Goal: Find specific page/section: Find specific page/section

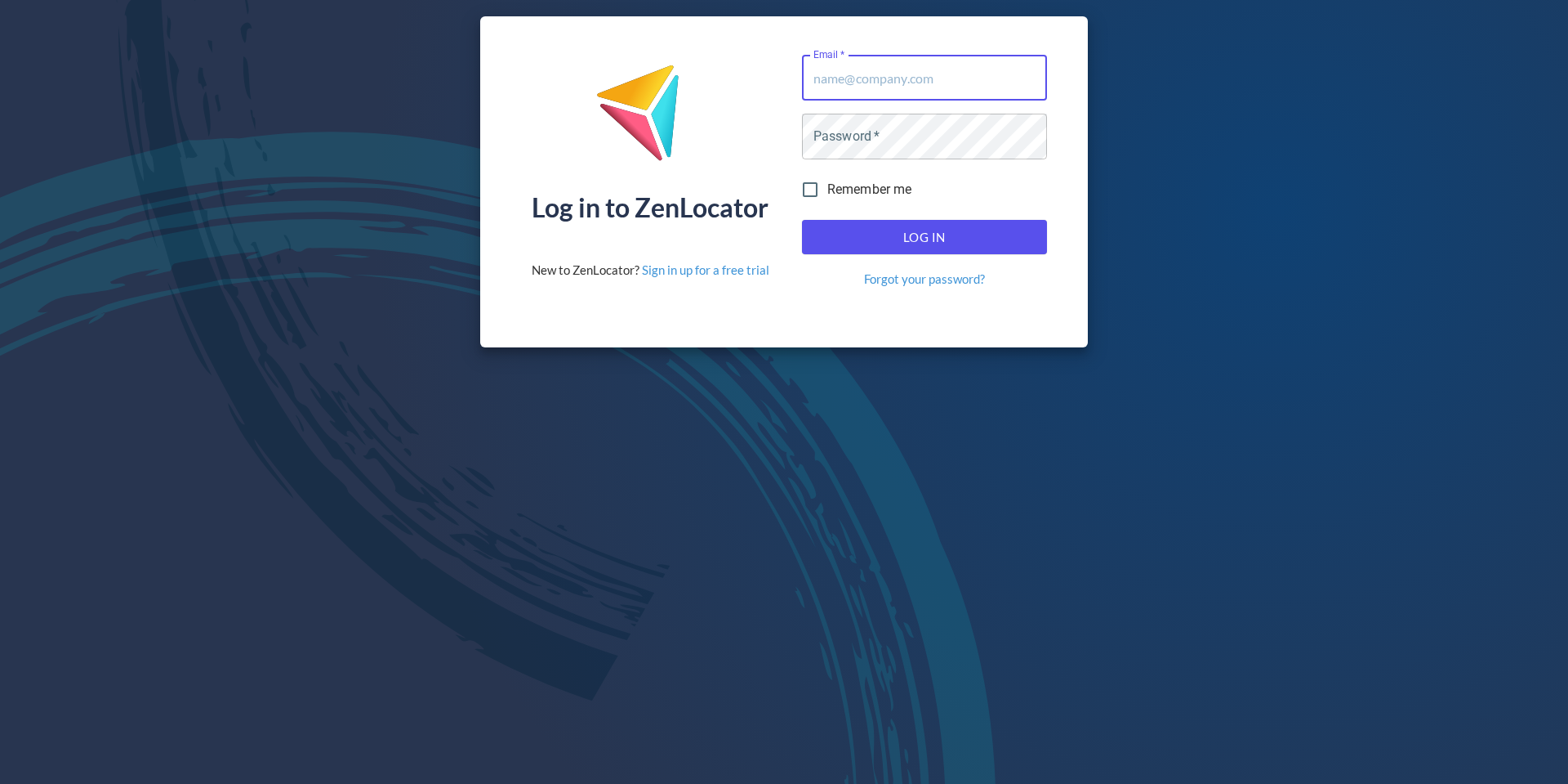
click at [880, 72] on input "Email   *" at bounding box center [924, 78] width 245 height 46
drag, startPoint x: 940, startPoint y: 56, endPoint x: 935, endPoint y: 74, distance: 18.7
click at [0, 783] on com-1password-button at bounding box center [0, 784] width 0 height 0
click at [935, 74] on input "Email   *" at bounding box center [924, 78] width 245 height 46
type input "[EMAIL_ADDRESS][DOMAIN_NAME]"
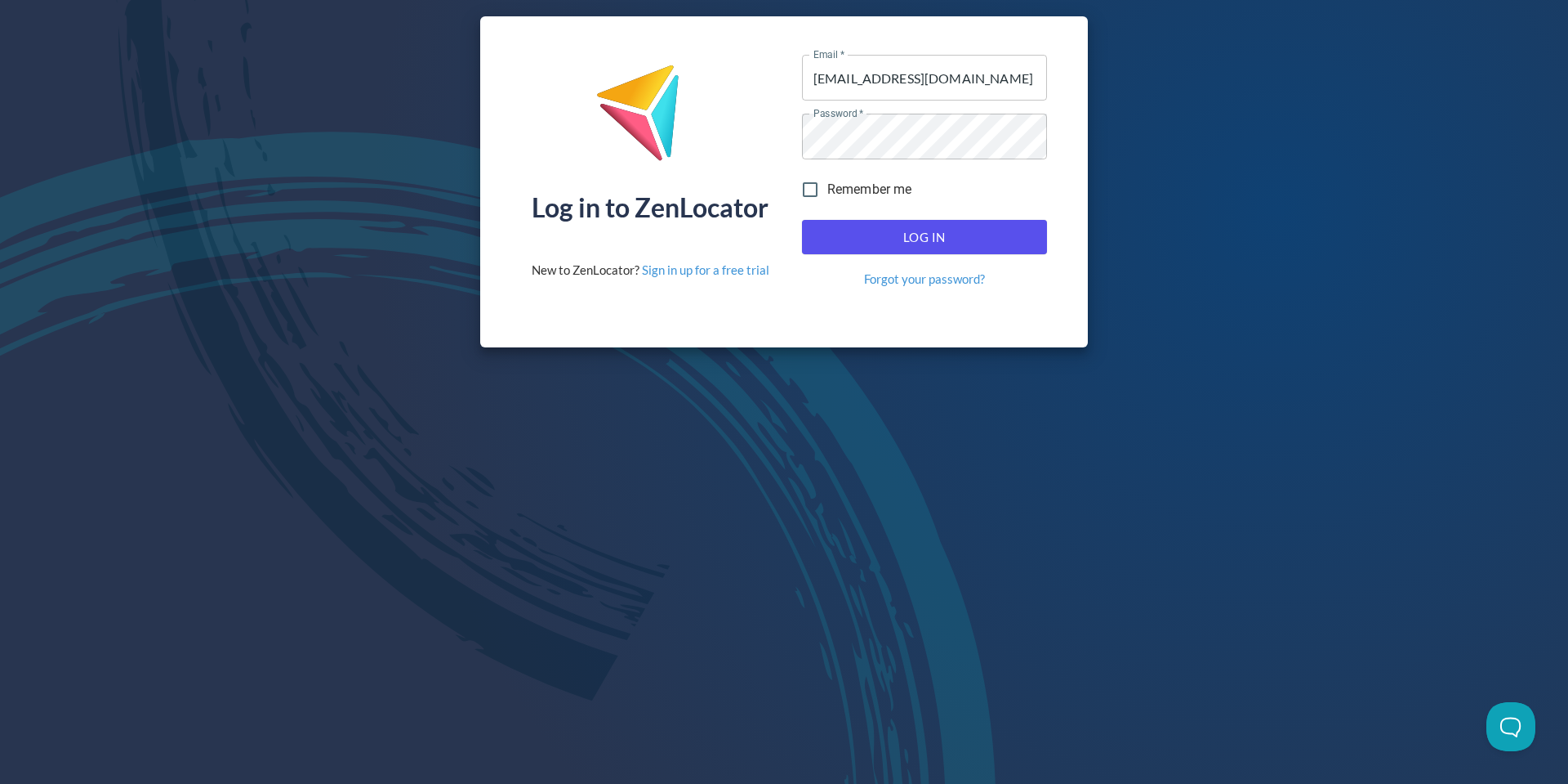
click at [922, 246] on span "Log In" at bounding box center [924, 237] width 209 height 21
click at [924, 239] on span "Log In" at bounding box center [924, 237] width 209 height 21
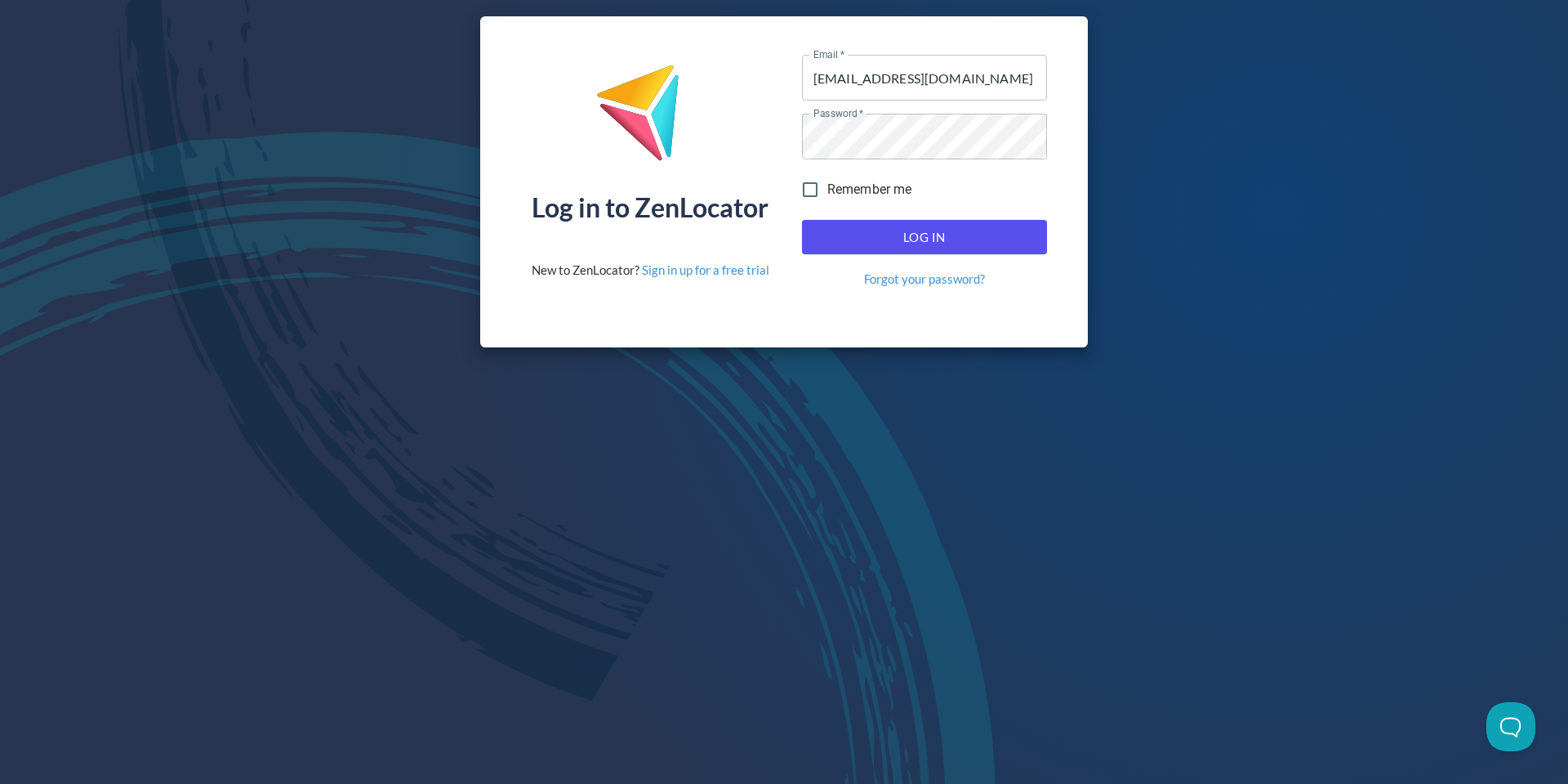
click at [924, 239] on span "Log In" at bounding box center [924, 237] width 209 height 21
click at [930, 233] on span "Log In" at bounding box center [924, 237] width 209 height 21
drag, startPoint x: 889, startPoint y: 232, endPoint x: 829, endPoint y: 211, distance: 63.6
click at [889, 232] on span "Log In" at bounding box center [924, 237] width 209 height 21
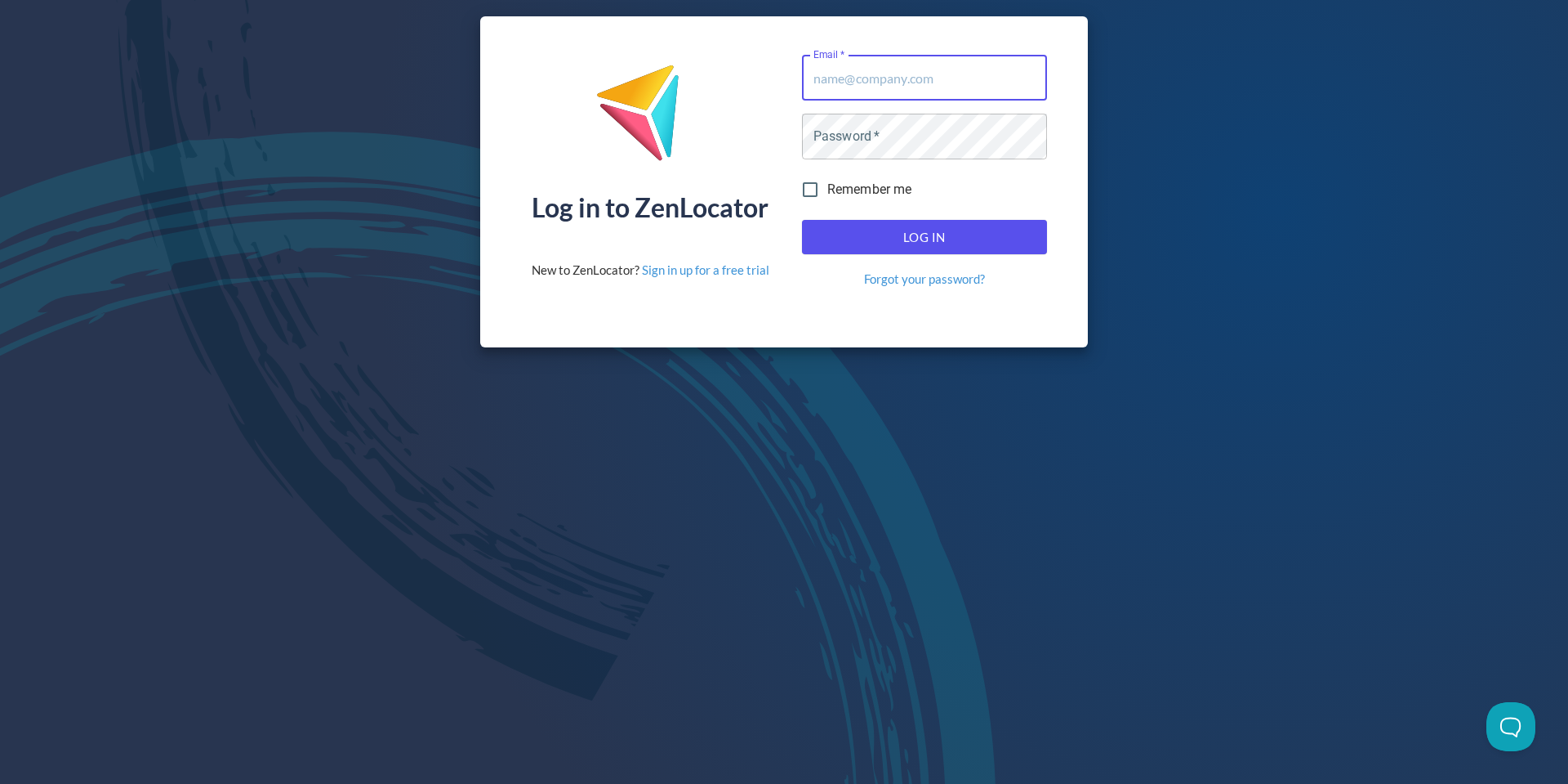
type input "[EMAIL_ADDRESS][DOMAIN_NAME]"
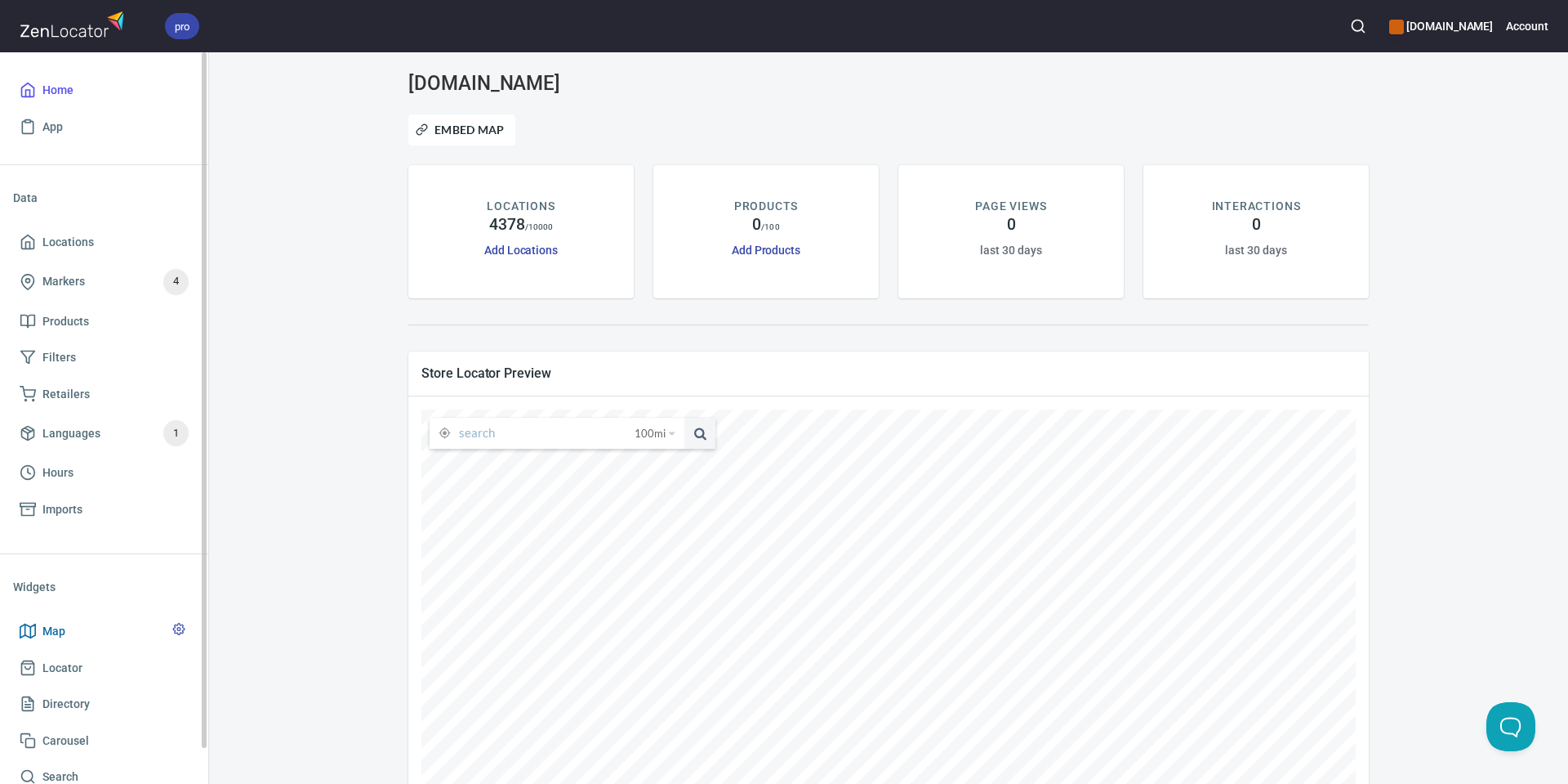
click at [55, 619] on link "Map" at bounding box center [103, 630] width 182 height 36
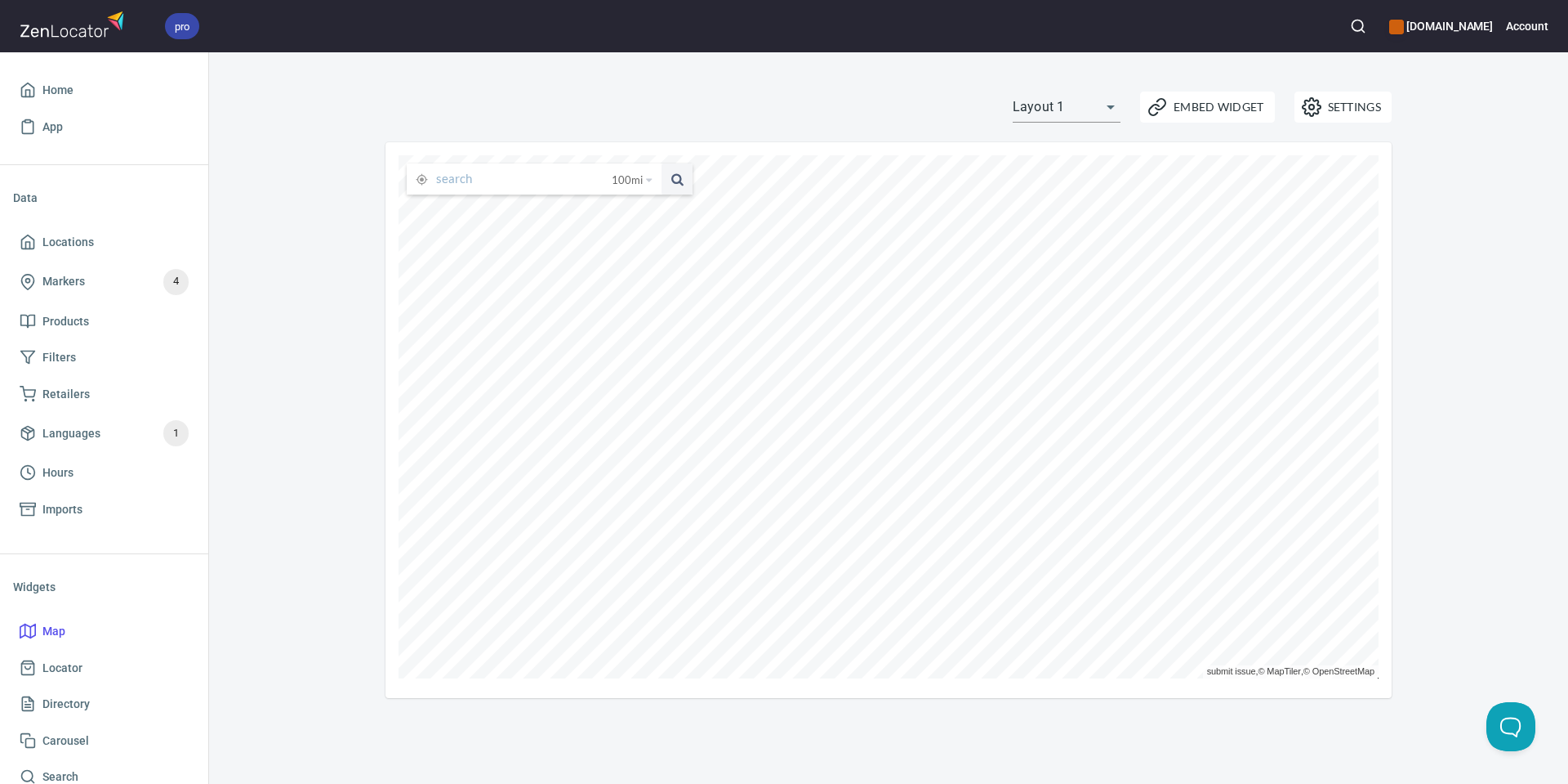
click at [522, 191] on input "text" at bounding box center [523, 179] width 176 height 31
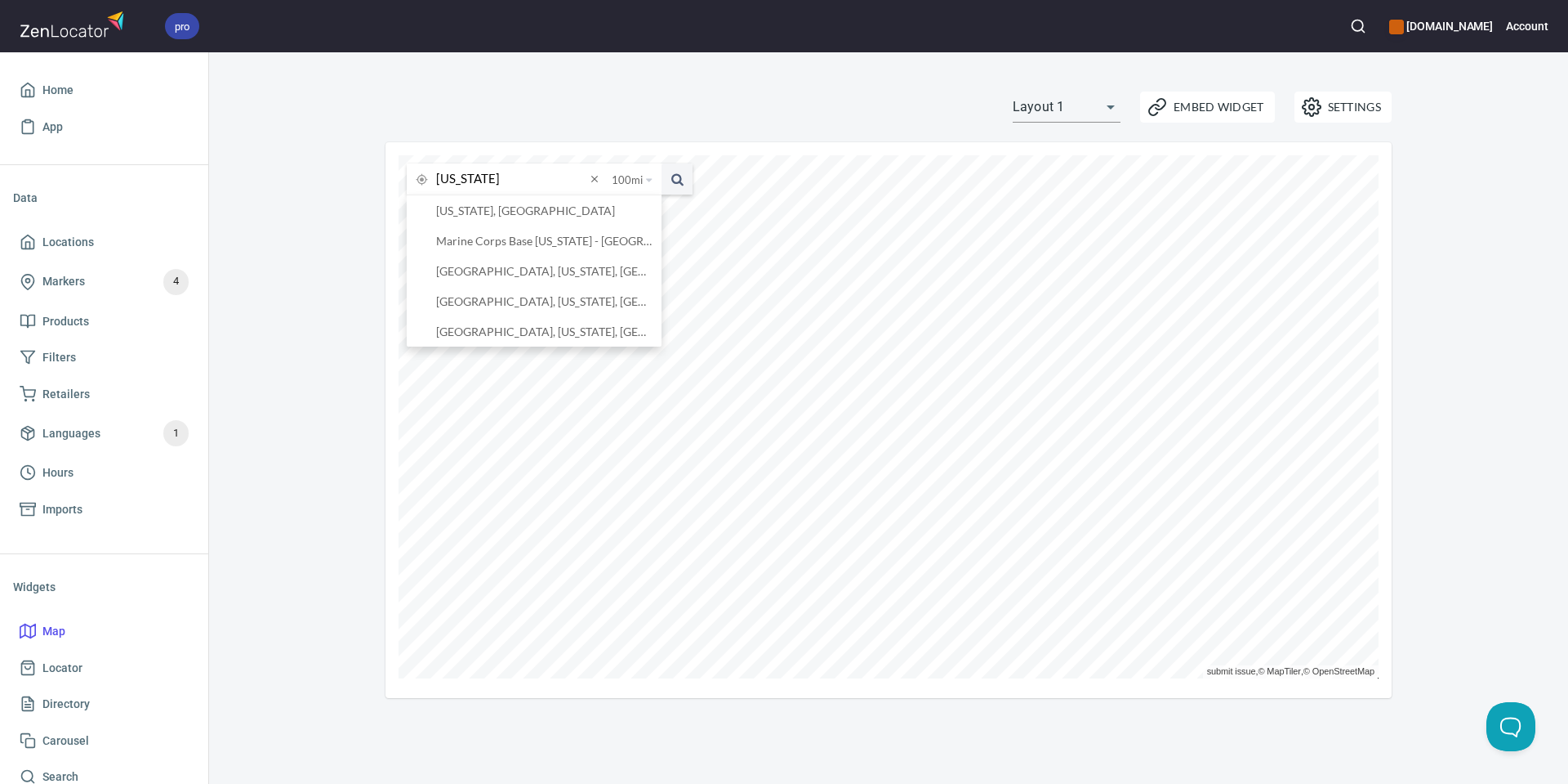
click at [661, 164] on button at bounding box center [677, 179] width 31 height 31
click at [520, 179] on input "hawaii" at bounding box center [511, 179] width 149 height 31
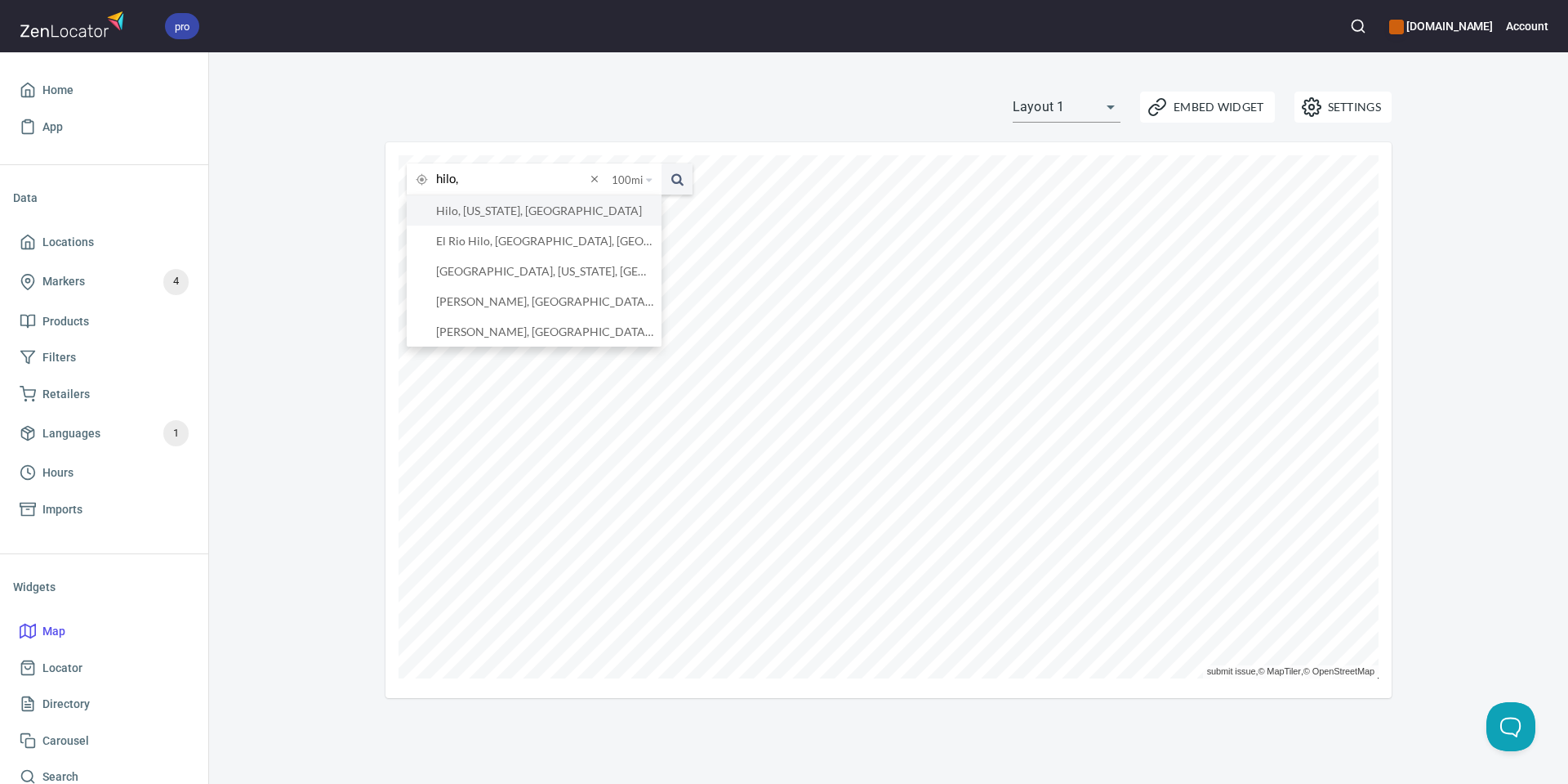
click at [564, 208] on li "Hilo, Hawaii, United States" at bounding box center [534, 210] width 254 height 31
type input "Hilo, Hawaii, United States"
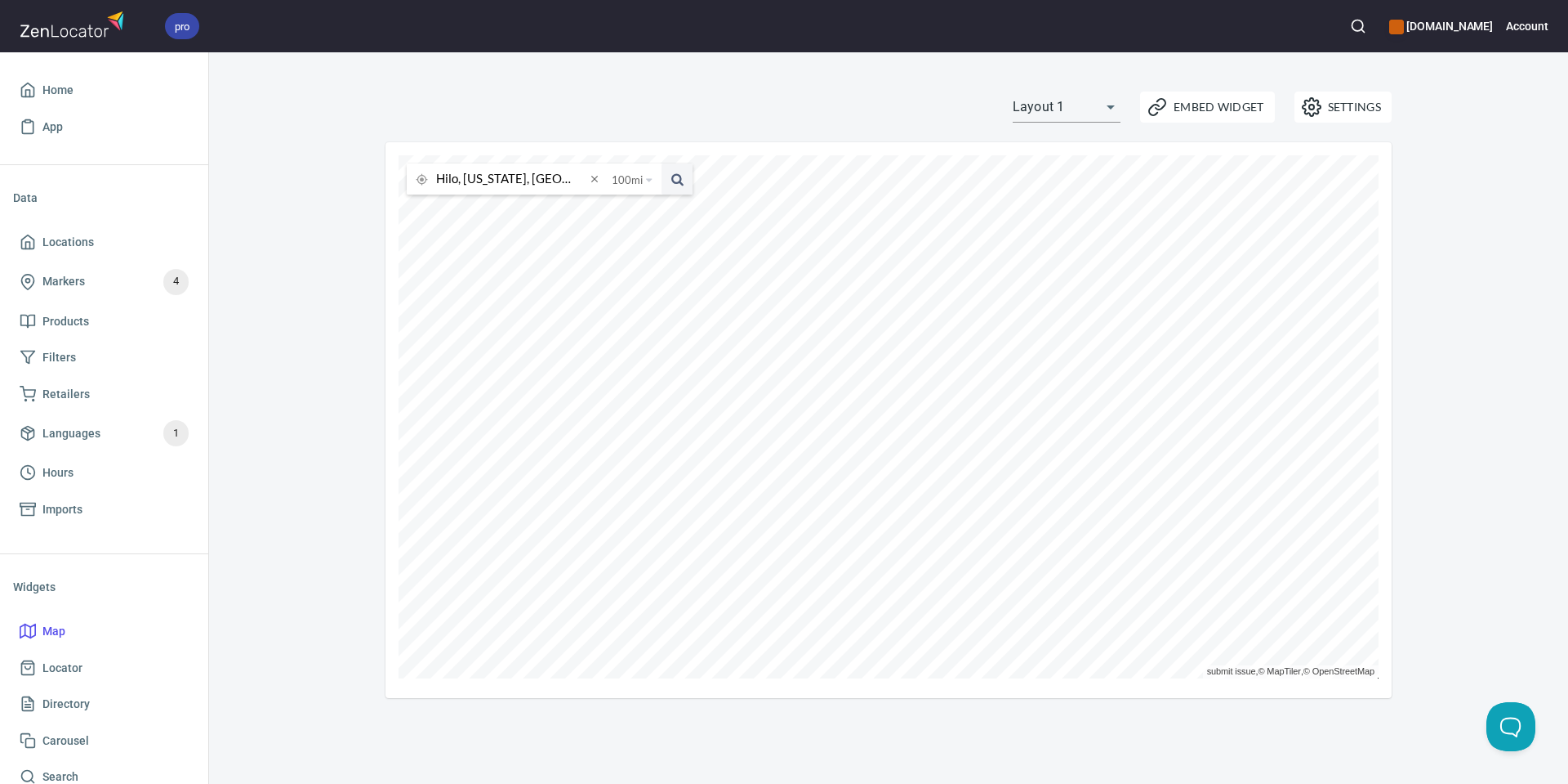
click at [1384, 658] on div "Hilo, Hawaii, United States 100 mi 25 miles 50 miles 100 miles 150 miles submit…" at bounding box center [889, 420] width 1007 height 556
click at [855, 244] on icon at bounding box center [855, 243] width 10 height 10
click at [863, 534] on icon at bounding box center [861, 533] width 10 height 10
click at [1032, 342] on icon at bounding box center [1031, 340] width 10 height 10
click at [1013, 539] on icon at bounding box center [1013, 537] width 10 height 10
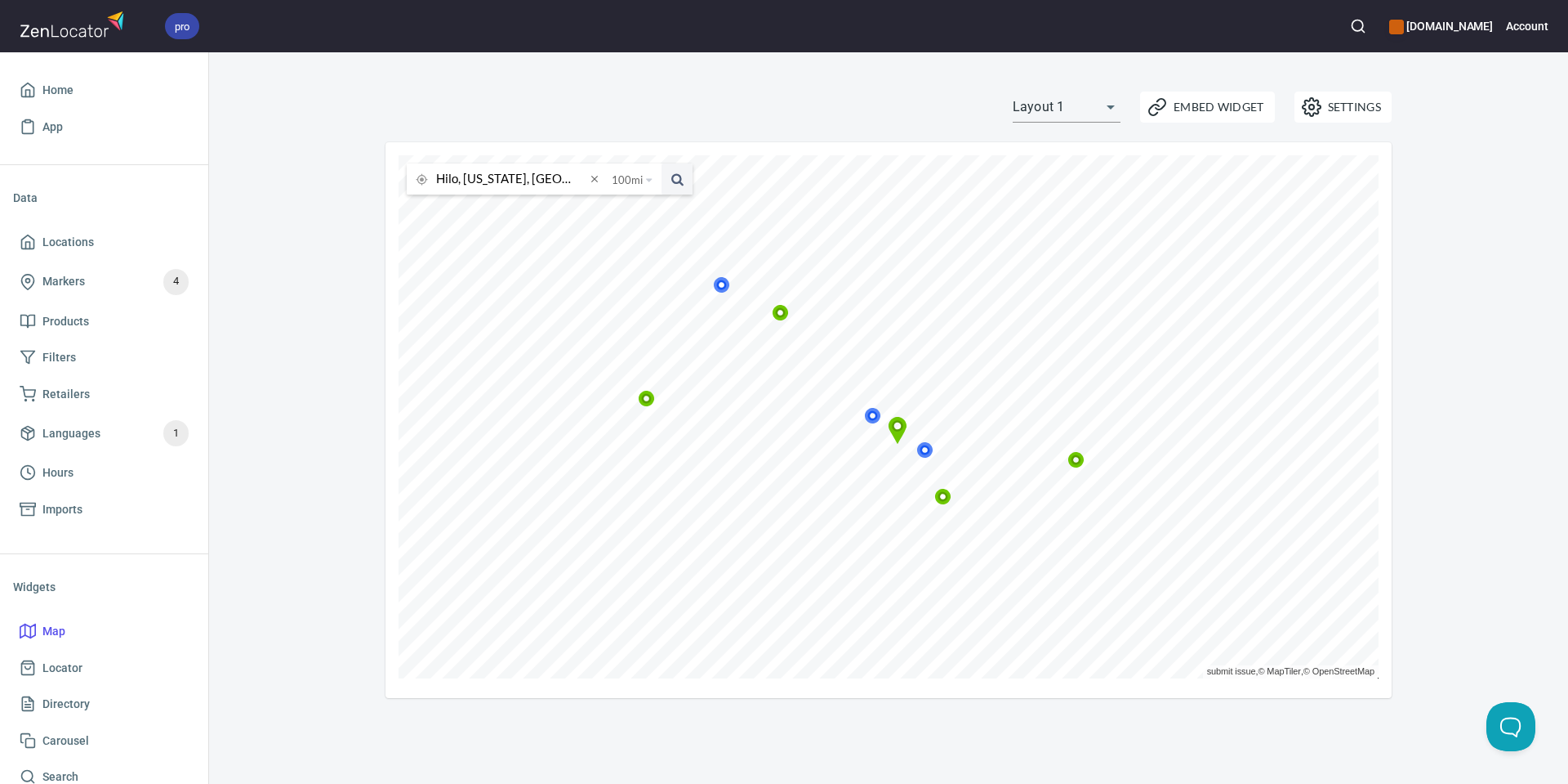
click at [944, 496] on icon at bounding box center [943, 496] width 15 height 15
click at [1031, 387] on icon at bounding box center [1030, 388] width 15 height 15
click at [861, 461] on icon at bounding box center [862, 459] width 10 height 10
click at [920, 434] on icon at bounding box center [920, 434] width 15 height 15
click at [942, 493] on icon at bounding box center [944, 497] width 10 height 10
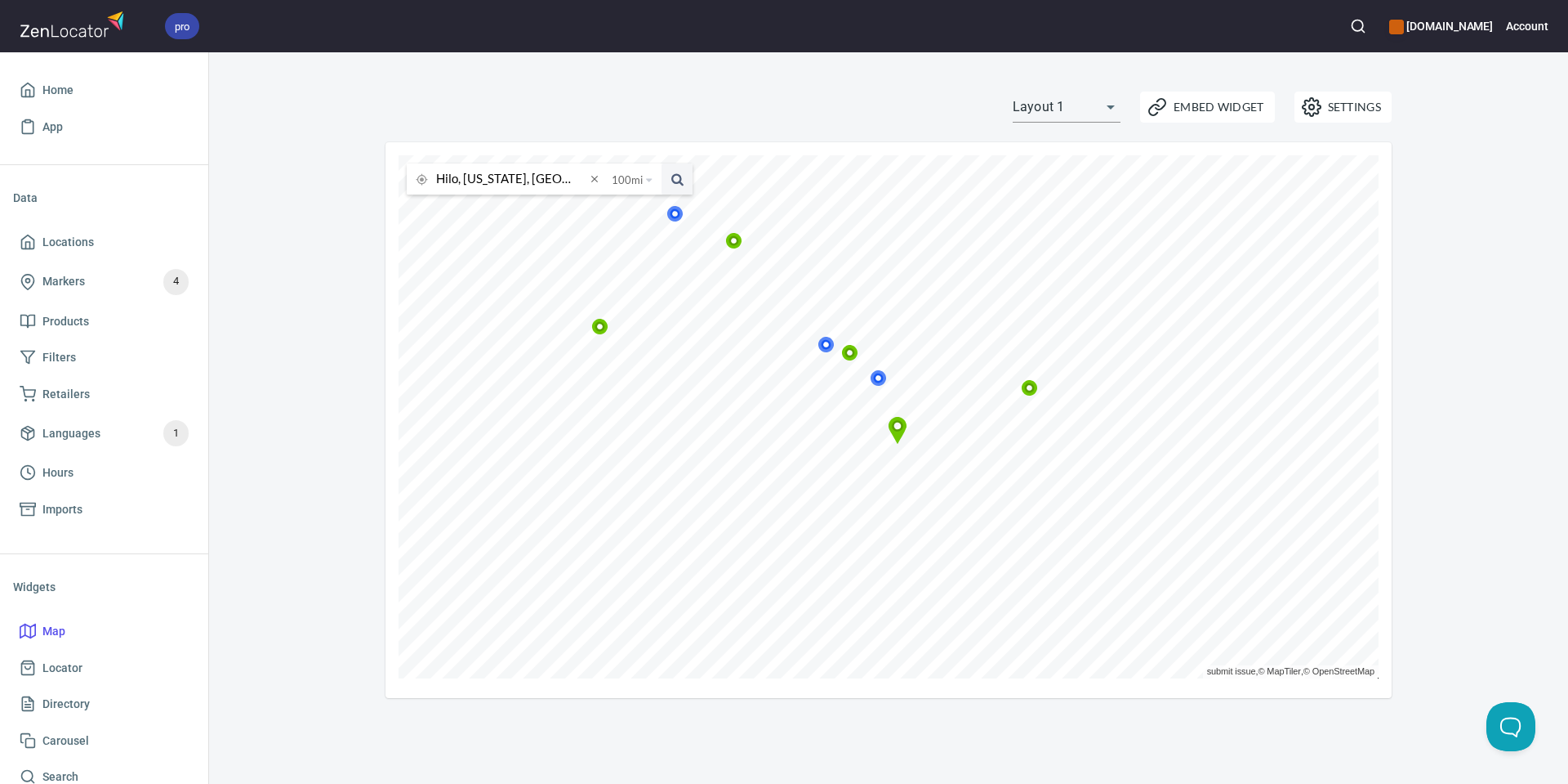
click at [1035, 388] on icon at bounding box center [1030, 388] width 15 height 15
click at [968, 372] on icon at bounding box center [968, 372] width 15 height 15
click at [766, 509] on icon at bounding box center [763, 510] width 10 height 10
click at [1040, 714] on div "Settings Embed Widget Layout 1 layout1 Hilo, Hawaii, United States 100 mi 25 mi…" at bounding box center [889, 418] width 1359 height 731
click at [1155, 349] on icon at bounding box center [1156, 346] width 10 height 10
